Goal: Download file/media

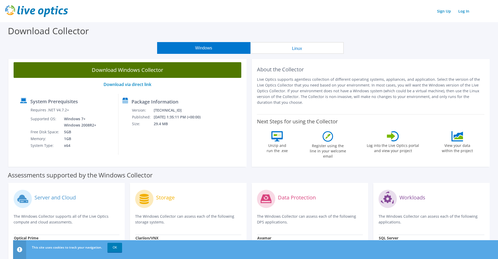
click at [116, 71] on link "Download Windows Collector" at bounding box center [128, 70] width 228 height 16
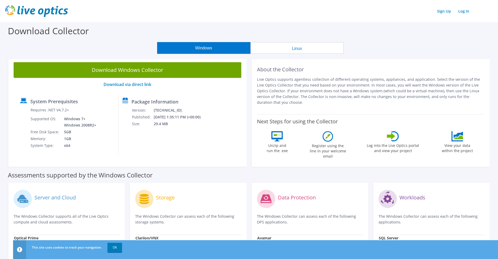
drag, startPoint x: 396, startPoint y: 44, endPoint x: 387, endPoint y: 41, distance: 10.0
click at [388, 41] on section "Download Collector Windows Linux Download Windows Collector Download via direct…" at bounding box center [249, 207] width 498 height 371
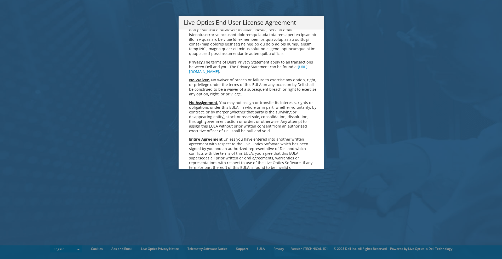
scroll to position [1979, 0]
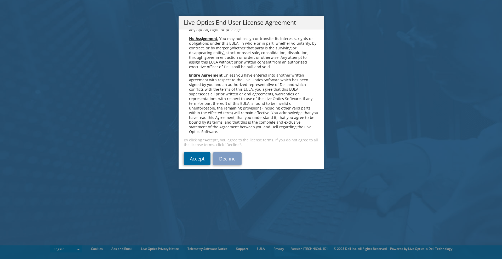
click at [200, 153] on link "Accept" at bounding box center [197, 159] width 27 height 13
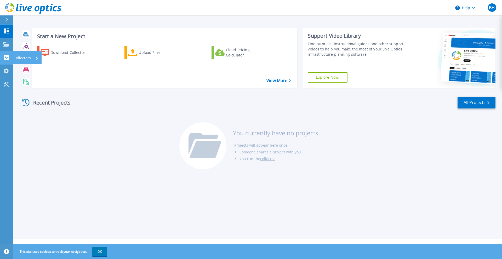
click at [5, 58] on icon at bounding box center [6, 57] width 6 height 5
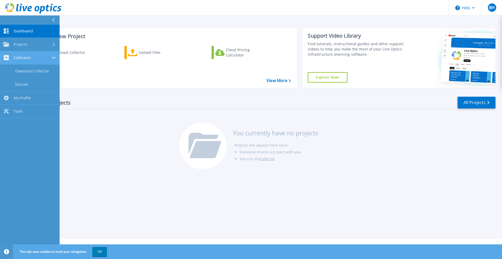
click at [29, 58] on span "Collectors" at bounding box center [22, 57] width 17 height 5
click at [23, 56] on span "Collectors" at bounding box center [22, 57] width 17 height 5
click at [27, 67] on link "Download Collector" at bounding box center [30, 71] width 60 height 13
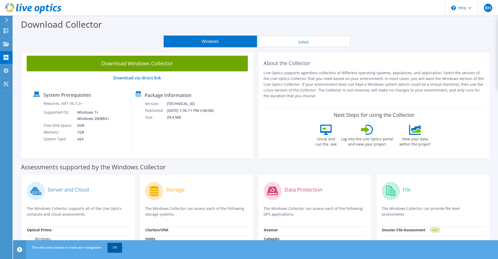
click at [113, 245] on link "OK" at bounding box center [115, 247] width 15 height 9
